Goal: Navigation & Orientation: Find specific page/section

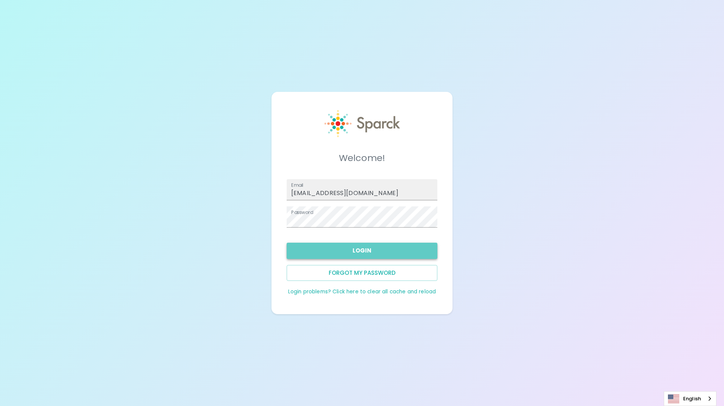
click at [371, 251] on button "Login" at bounding box center [361, 251] width 151 height 16
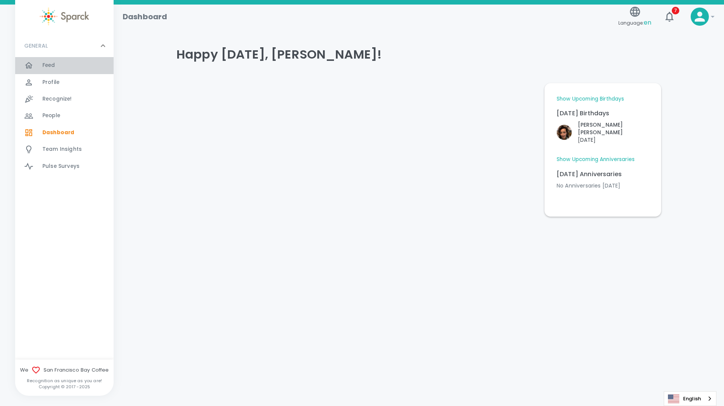
click at [45, 66] on span "Feed" at bounding box center [48, 66] width 13 height 8
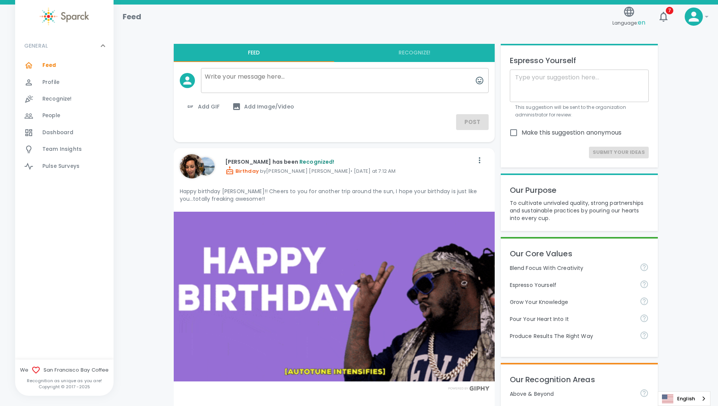
click at [419, 174] on p "Birthday by [PERSON_NAME] [PERSON_NAME] • [DATE] at 7:12 AM" at bounding box center [349, 170] width 248 height 9
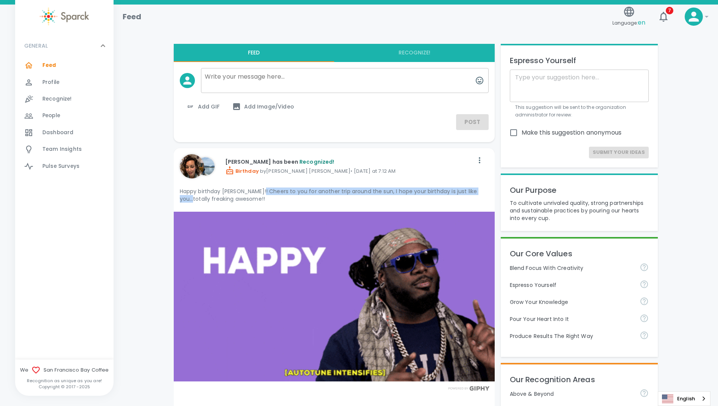
drag, startPoint x: 262, startPoint y: 191, endPoint x: 482, endPoint y: 194, distance: 220.6
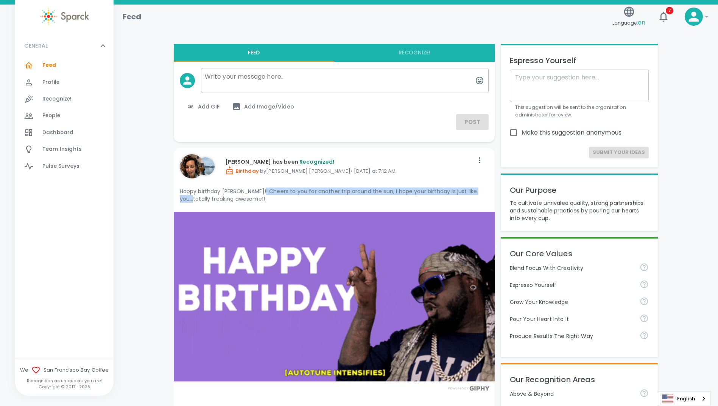
click at [482, 194] on p "Happy birthday [PERSON_NAME]!! Cheers to you for another trip around the sun, I…" at bounding box center [334, 195] width 309 height 15
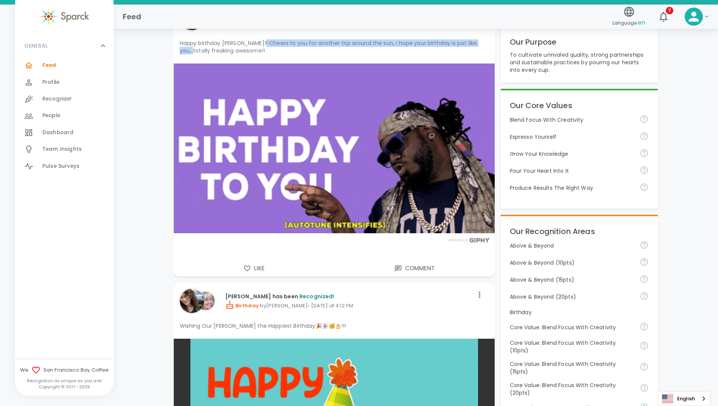
scroll to position [151, 0]
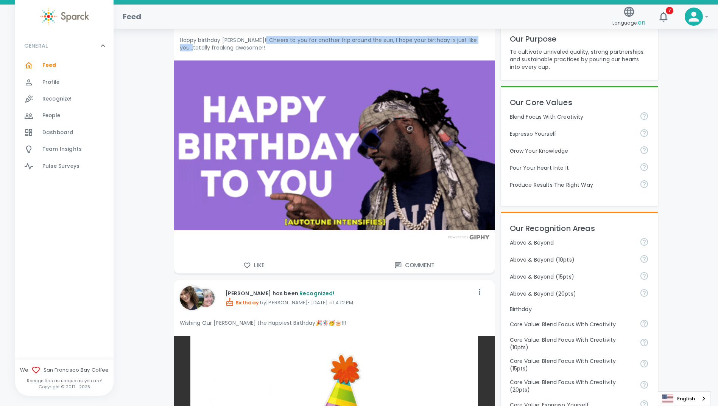
click at [247, 266] on icon "button" at bounding box center [247, 266] width 8 height 8
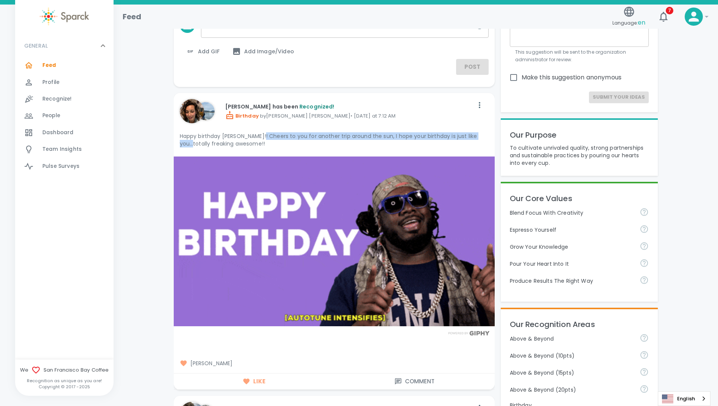
scroll to position [0, 0]
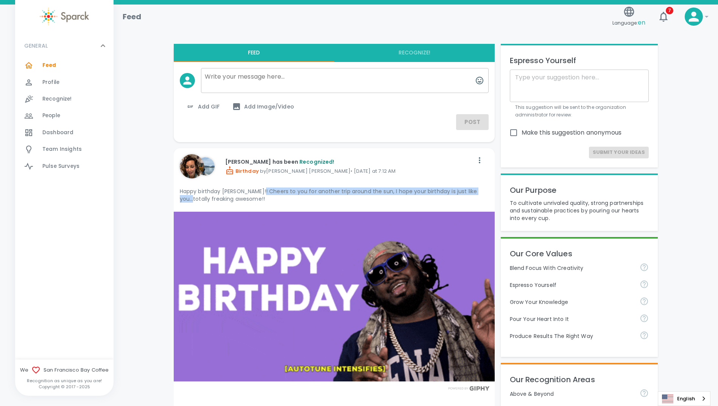
click at [432, 313] on img at bounding box center [334, 297] width 321 height 170
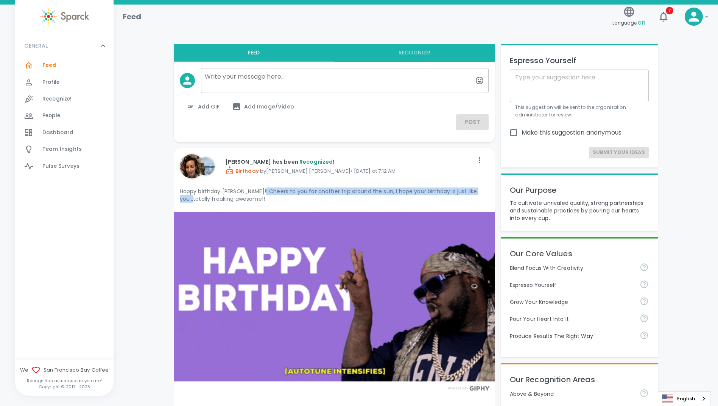
click at [207, 166] on img at bounding box center [205, 166] width 18 height 18
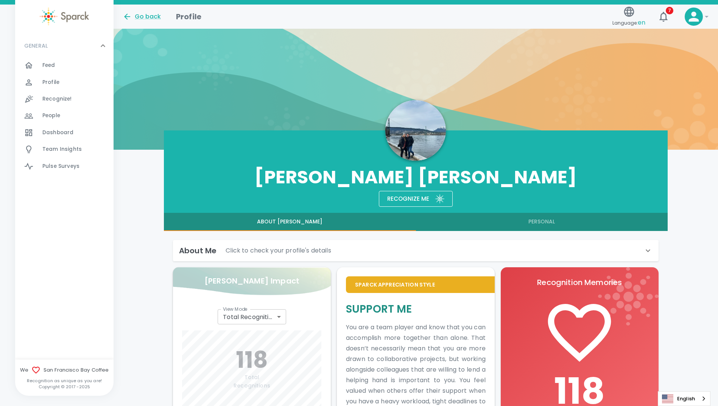
click at [430, 146] on img at bounding box center [415, 130] width 61 height 61
click at [47, 65] on span "Feed" at bounding box center [48, 66] width 13 height 8
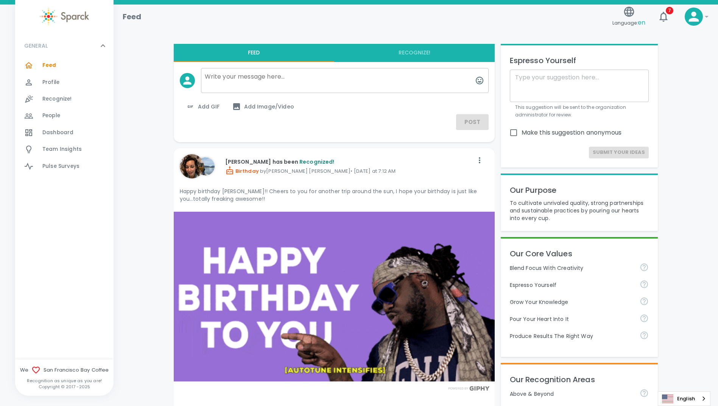
click at [53, 83] on span "Profile" at bounding box center [50, 83] width 17 height 8
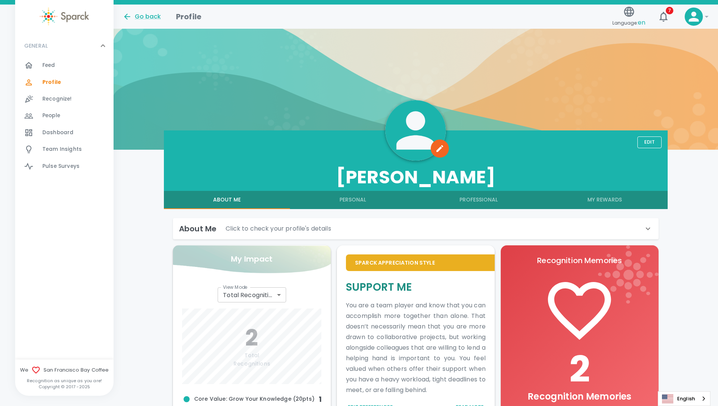
click at [51, 63] on span "Feed" at bounding box center [48, 66] width 13 height 8
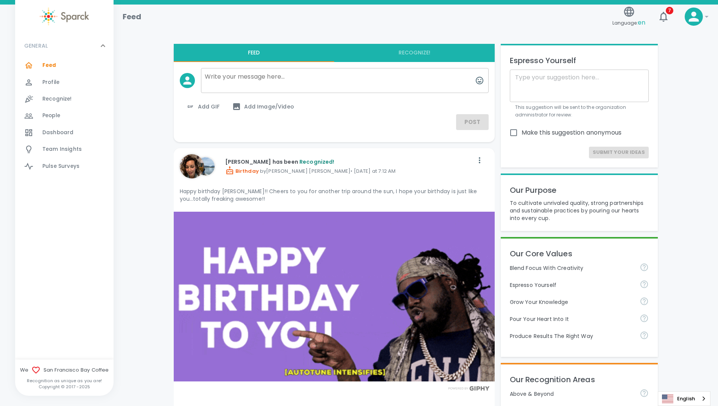
click at [51, 132] on span "Dashboard" at bounding box center [57, 133] width 31 height 8
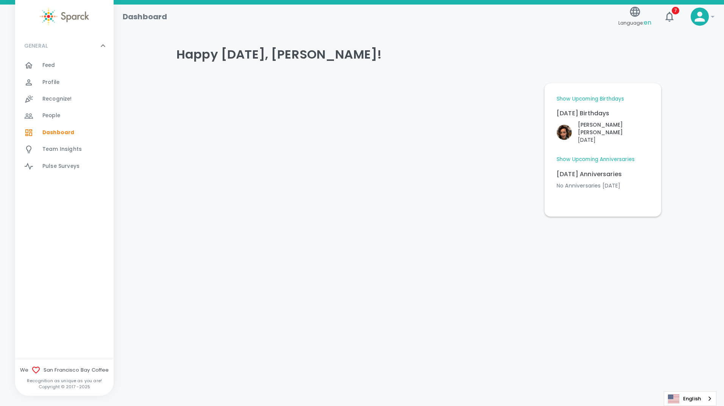
click at [589, 99] on link "Show Upcoming Birthdays" at bounding box center [589, 99] width 67 height 8
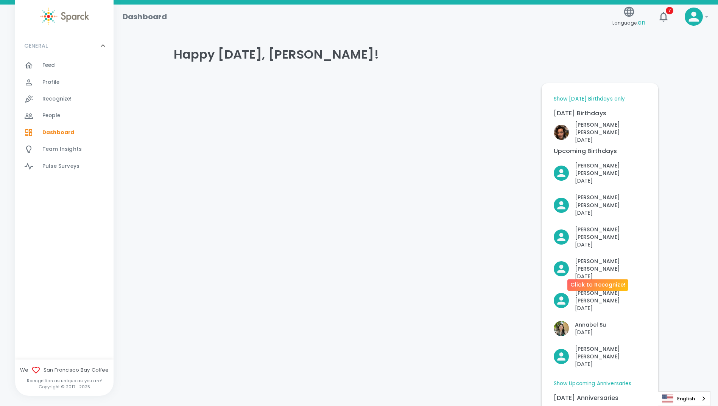
scroll to position [36, 0]
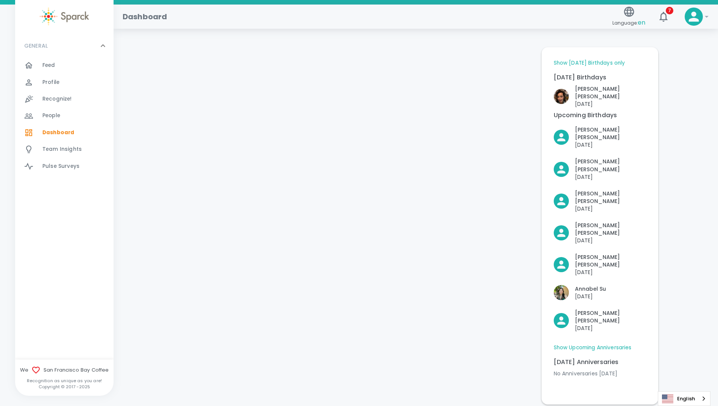
click at [581, 344] on link "Show Upcoming Anniversaries" at bounding box center [593, 348] width 78 height 8
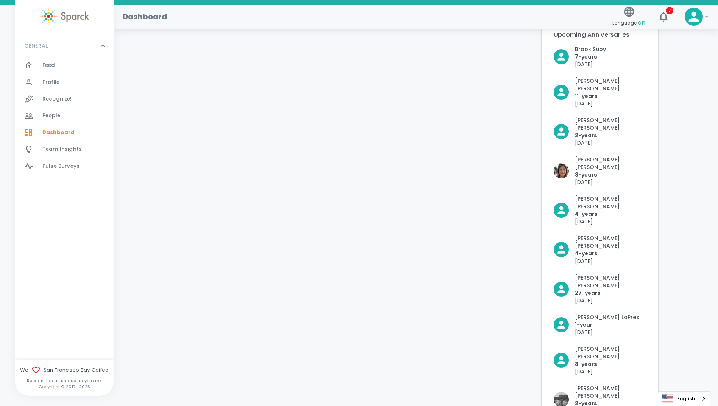
scroll to position [395, 0]
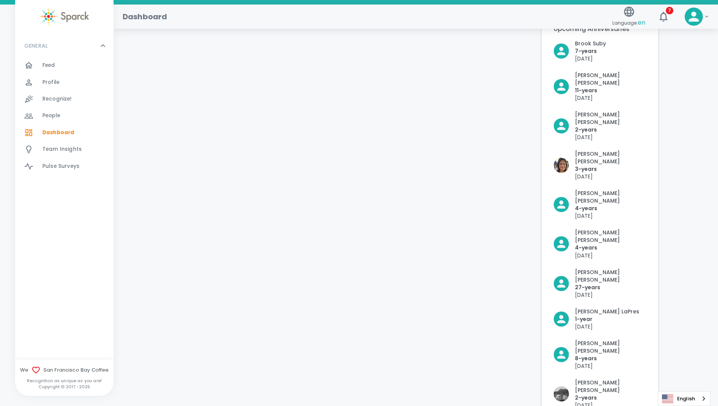
click at [439, 326] on div at bounding box center [352, 77] width 368 height 791
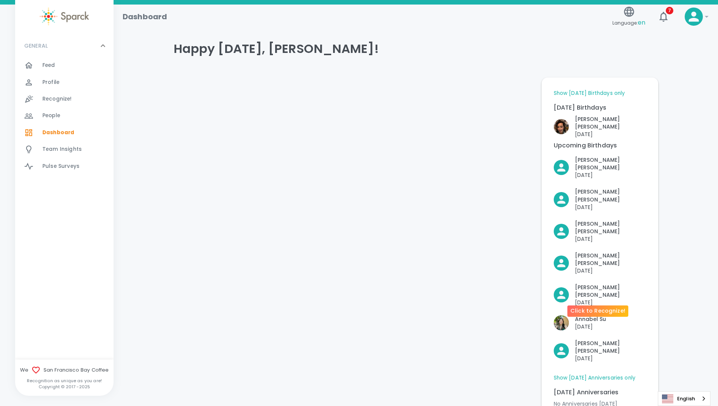
scroll to position [0, 0]
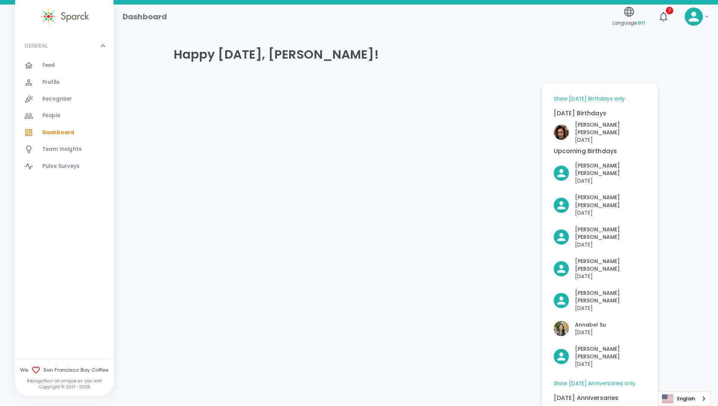
click at [50, 66] on span "Feed" at bounding box center [48, 66] width 13 height 8
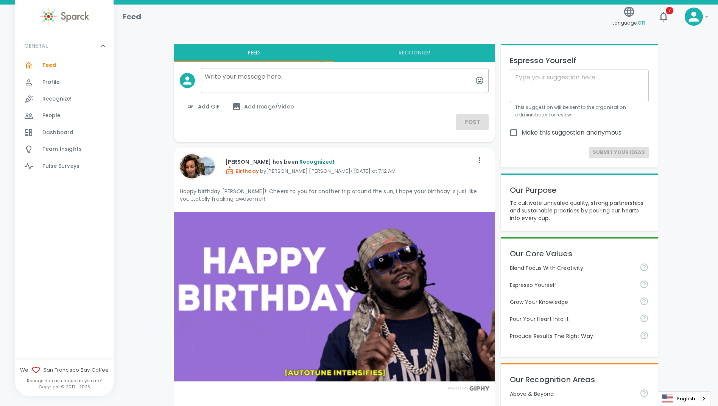
drag, startPoint x: 122, startPoint y: 189, endPoint x: 142, endPoint y: 160, distance: 34.8
